Goal: Task Accomplishment & Management: Complete application form

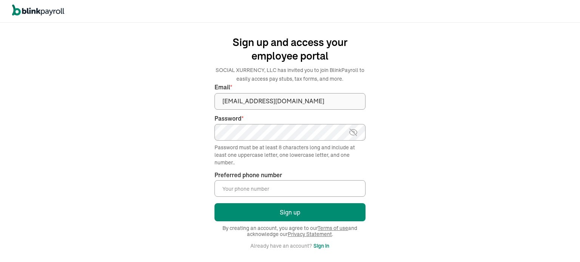
click at [265, 186] on input "Preferred phone number *" at bounding box center [290, 189] width 151 height 17
type input "[PHONE_NUMBER]"
click at [215, 204] on button "Sign up" at bounding box center [290, 213] width 151 height 18
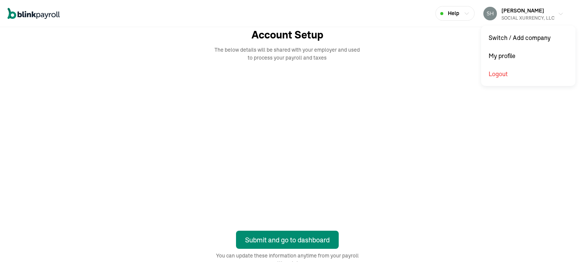
click at [550, 12] on div "[PERSON_NAME] SOCIAL XURRENCY, LLC" at bounding box center [528, 14] width 53 height 16
